Goal: Task Accomplishment & Management: Complete application form

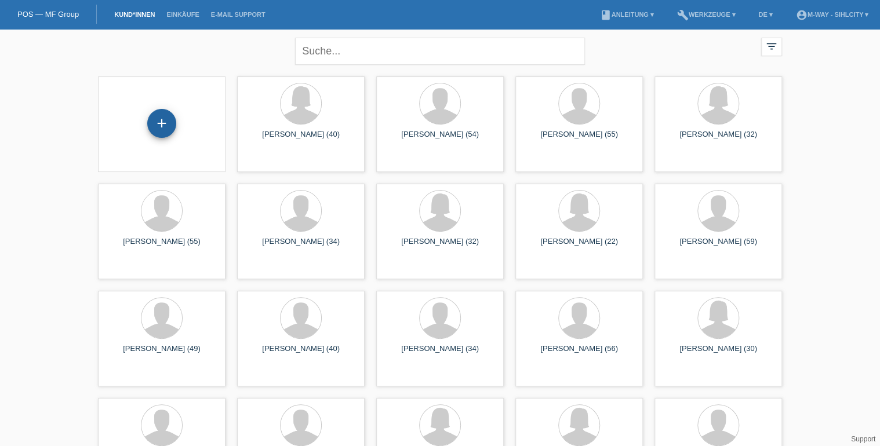
click at [165, 117] on div "+" at bounding box center [161, 123] width 29 height 29
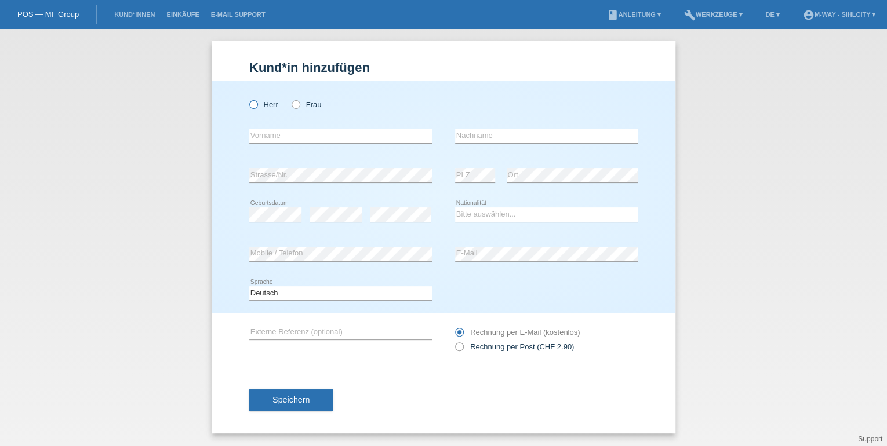
click at [248, 99] on icon at bounding box center [248, 99] width 0 height 0
click at [254, 105] on input "Herr" at bounding box center [253, 104] width 8 height 8
radio input "true"
click at [304, 139] on input "text" at bounding box center [340, 136] width 183 height 14
type input "Jankovic"
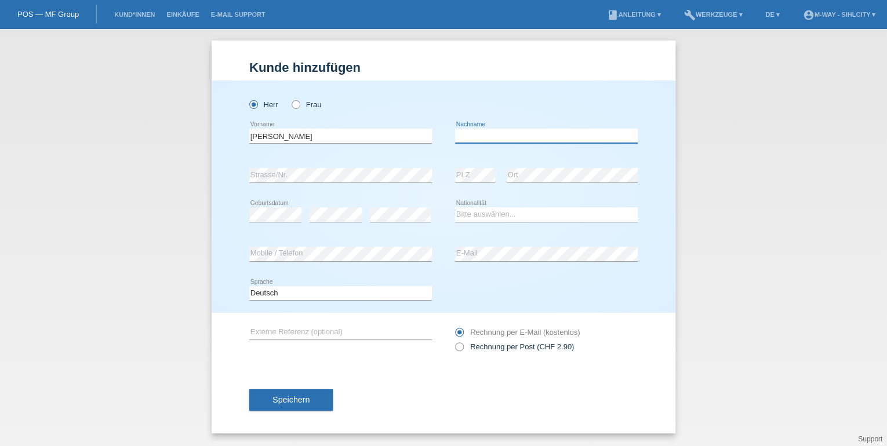
click at [482, 143] on input "text" at bounding box center [546, 136] width 183 height 14
type input "VladimirH"
click at [514, 220] on select "Bitte auswählen... Schweiz Deutschland Liechtenstein Österreich ------------ Af…" at bounding box center [546, 215] width 183 height 14
select select "RS"
click at [455, 208] on select "Bitte auswählen... Schweiz Deutschland Liechtenstein Österreich ------------ Af…" at bounding box center [546, 215] width 183 height 14
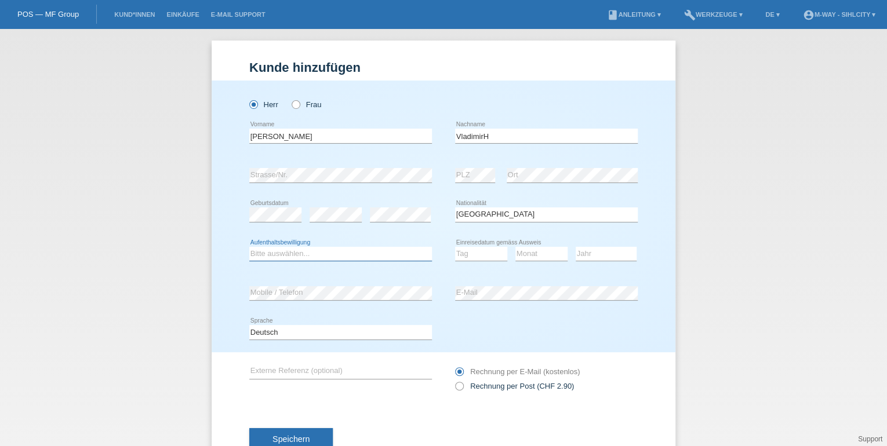
click at [292, 253] on select "Bitte auswählen... C B B - Flüchtlingsstatus Andere" at bounding box center [340, 254] width 183 height 14
select select "C"
click at [249, 247] on select "Bitte auswählen... C B B - Flüchtlingsstatus Andere" at bounding box center [340, 254] width 183 height 14
click at [476, 255] on select "Tag 01 02 03 04 05 06 07 08 09 10 11" at bounding box center [481, 254] width 52 height 14
click at [455, 247] on select "Tag 01 02 03 04 05 06 07 08 09 10 11" at bounding box center [481, 254] width 52 height 14
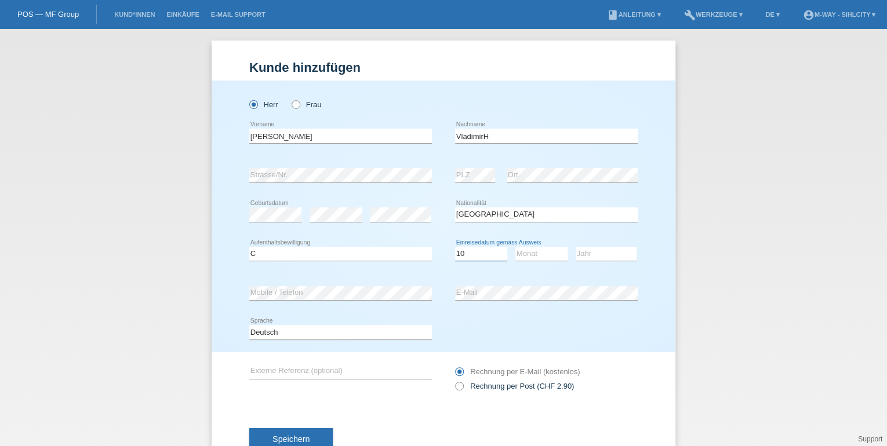
select select "11"
click at [529, 258] on select "Monat 01 02 03 04 05 06 07 08 09 10 11" at bounding box center [541, 254] width 52 height 14
select select "05"
click at [515, 247] on select "Monat 01 02 03 04 05 06 07 08 09 10 11" at bounding box center [541, 254] width 52 height 14
click at [585, 254] on select "Jahr 2025 2024 2023 2022 2021 2020 2019 2018 2017 2016 2015 2014 2013 2012 2011…" at bounding box center [606, 254] width 61 height 14
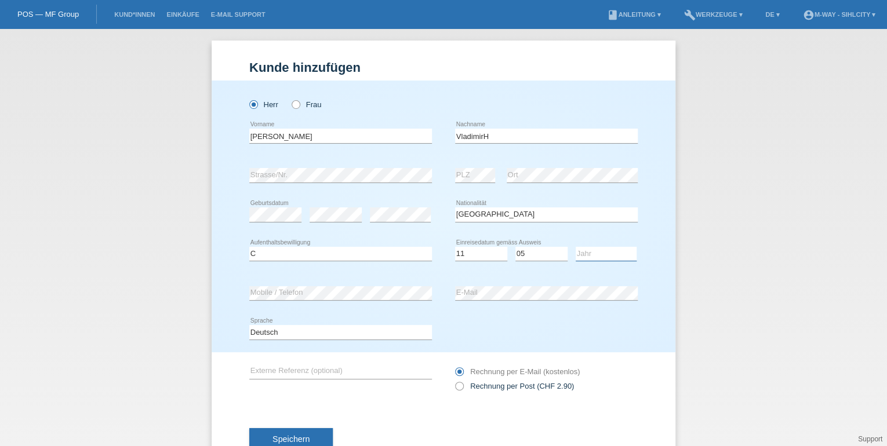
select select "1991"
click at [576, 247] on select "Jahr 2025 2024 2023 2022 2021 2020 2019 2018 2017 2016 2015 2014 2013 2012 2011…" at bounding box center [606, 254] width 61 height 14
click at [281, 436] on span "Speichern" at bounding box center [290, 439] width 37 height 9
click at [530, 133] on input "VladimirH" at bounding box center [546, 136] width 183 height 14
type input "Vladimir"
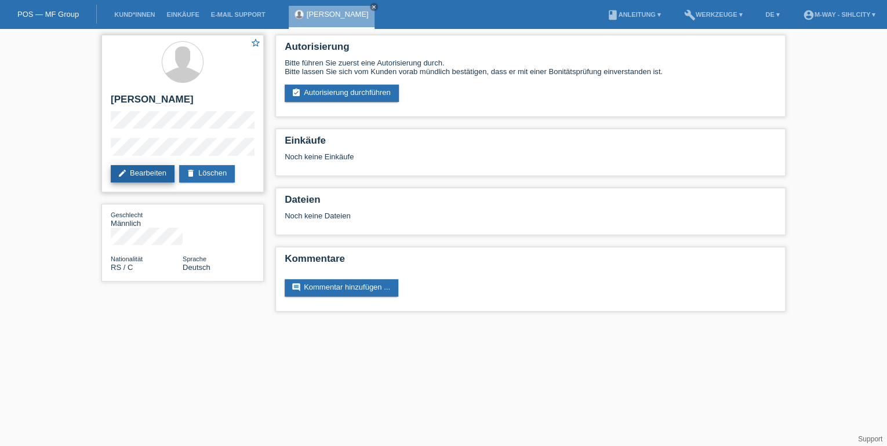
click at [153, 174] on link "edit Bearbeiten" at bounding box center [143, 173] width 64 height 17
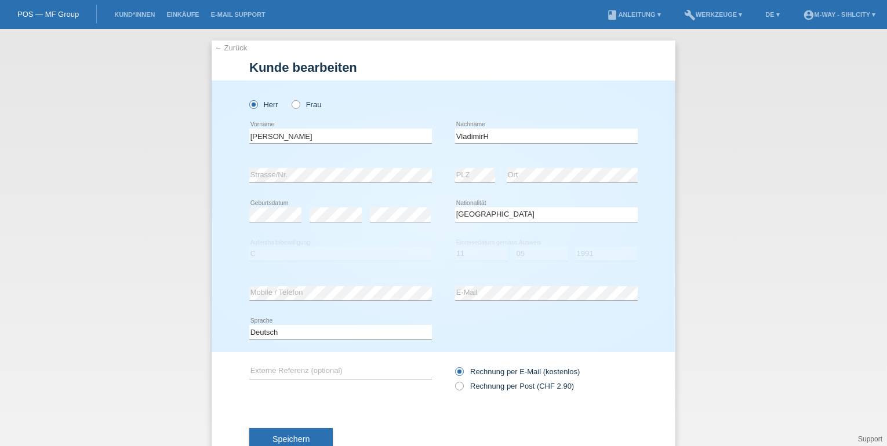
select select "RS"
select select "C"
select select "11"
select select "05"
select select "1991"
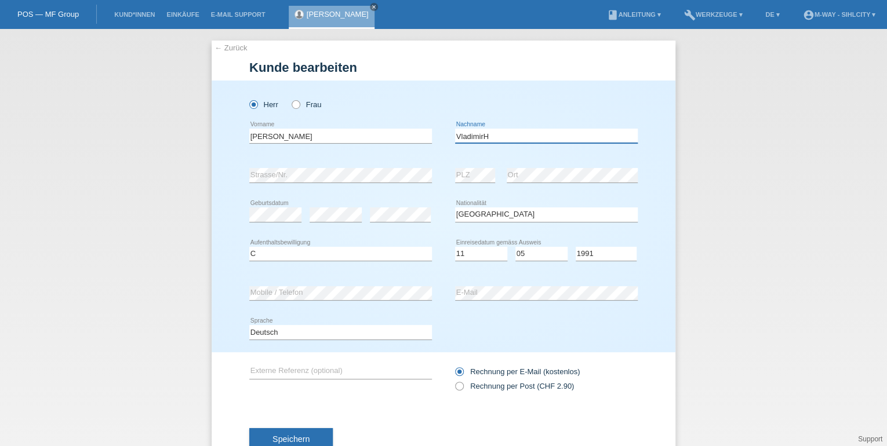
click at [490, 141] on input "VladimirH" at bounding box center [546, 136] width 183 height 14
type input "Vladimir"
click at [308, 141] on input "Jankovic" at bounding box center [340, 136] width 183 height 14
type input "Jankovic"
click at [308, 438] on button "Speichern" at bounding box center [290, 439] width 83 height 22
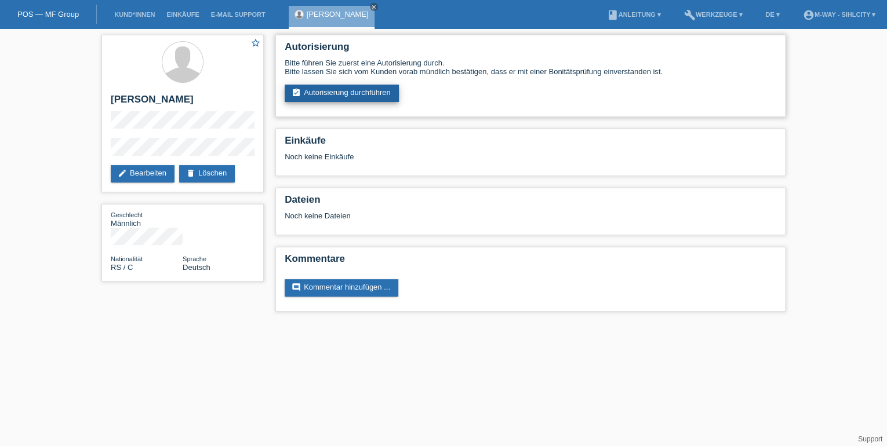
click at [399, 96] on link "assignment_turned_in Autorisierung durchführen" at bounding box center [342, 93] width 114 height 17
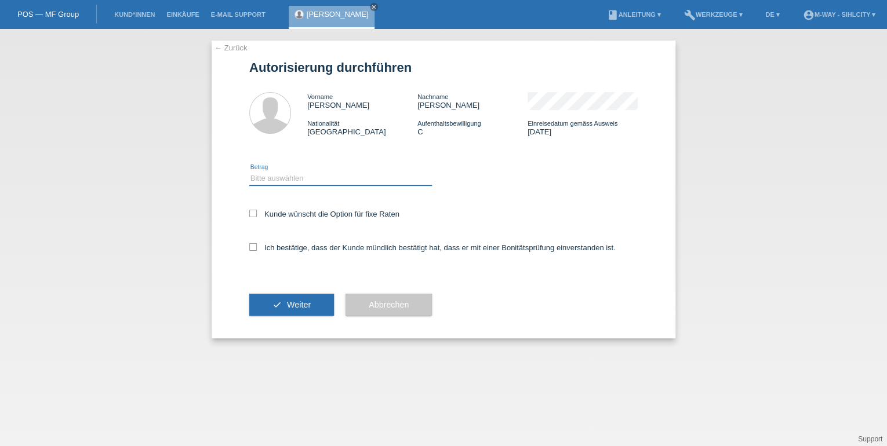
click at [306, 177] on select "Bitte auswählen CHF 1.00 - CHF 499.00 CHF 500.00 - CHF 1'999.00 CHF 2'000.00 - …" at bounding box center [340, 179] width 183 height 14
select select "2"
click at [249, 172] on select "Bitte auswählen CHF 1.00 - CHF 499.00 CHF 500.00 - CHF 1'999.00 CHF 2'000.00 - …" at bounding box center [340, 179] width 183 height 14
click at [250, 246] on icon at bounding box center [253, 247] width 8 height 8
click at [250, 246] on input "Ich bestätige, dass der Kunde mündlich bestätigt hat, dass er mit einer Bonität…" at bounding box center [253, 247] width 8 height 8
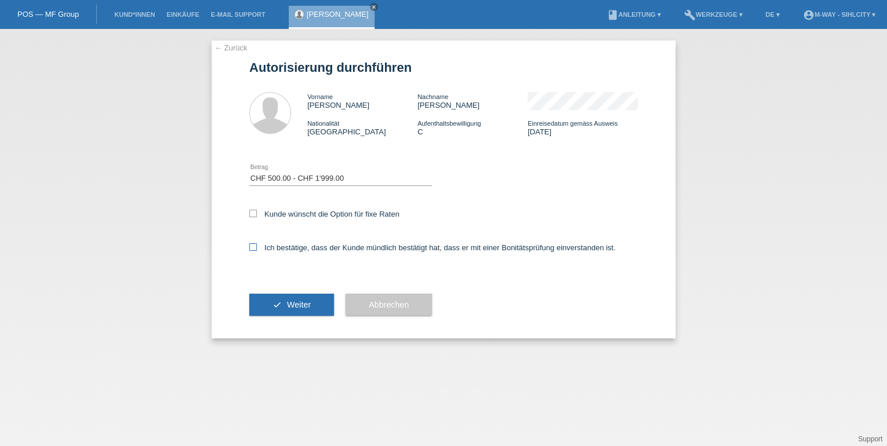
checkbox input "true"
click at [255, 214] on icon at bounding box center [253, 214] width 8 height 8
click at [255, 214] on input "Kunde wünscht die Option für fixe Raten" at bounding box center [253, 214] width 8 height 8
checkbox input "true"
click at [284, 304] on button "check Weiter" at bounding box center [291, 305] width 85 height 22
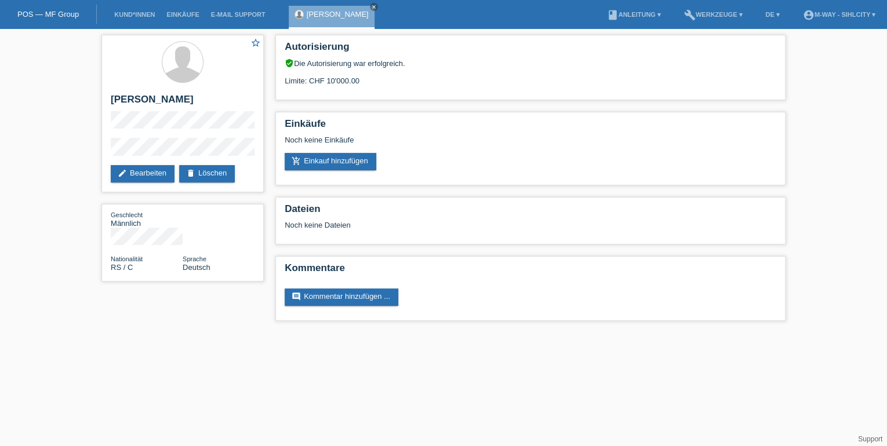
click at [56, 11] on link "POS — MF Group" at bounding box center [47, 14] width 61 height 9
